Goal: Task Accomplishment & Management: Manage account settings

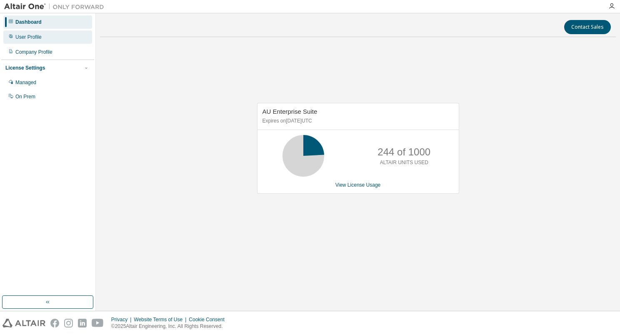
click at [58, 40] on div "User Profile" at bounding box center [47, 36] width 89 height 13
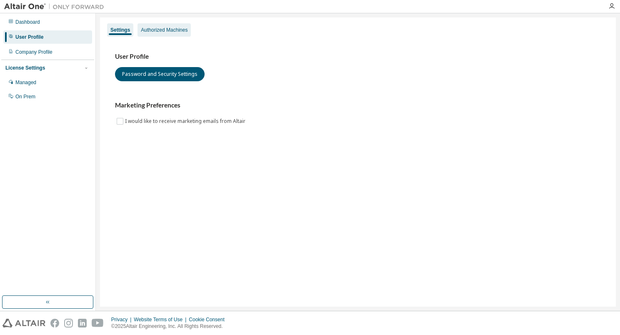
click at [161, 32] on div "Authorized Machines" at bounding box center [164, 30] width 47 height 7
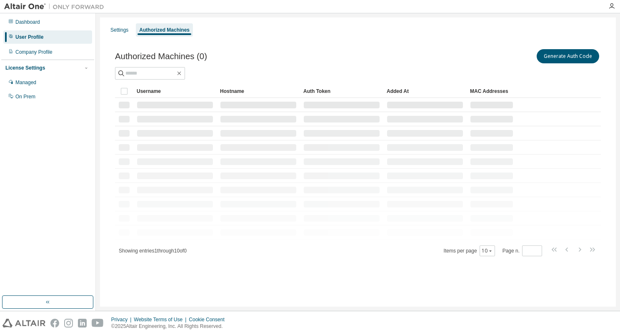
click at [553, 44] on div "Authorized Machines (0) Generate Auth Code Clear Load Save Save As Field Operat…" at bounding box center [358, 158] width 506 height 241
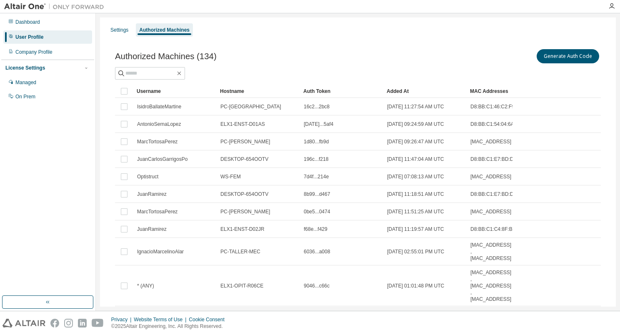
click at [555, 48] on div "Generate Auth Code" at bounding box center [479, 57] width 243 height 18
click at [557, 55] on button "Generate Auth Code" at bounding box center [568, 56] width 63 height 14
